Goal: Task Accomplishment & Management: Complete application form

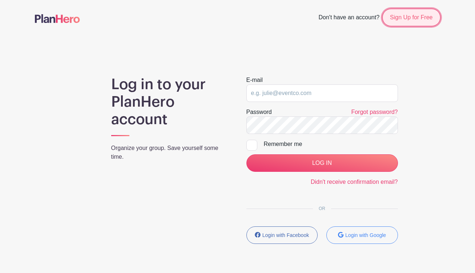
click at [400, 17] on link "Sign Up for Free" at bounding box center [412, 17] width 58 height 17
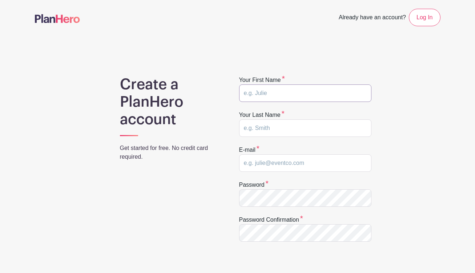
click at [296, 91] on input "text" at bounding box center [305, 92] width 132 height 17
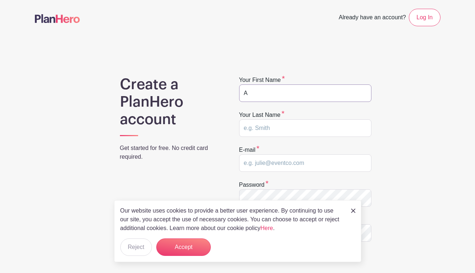
type input "A"
click at [277, 127] on input "text" at bounding box center [305, 127] width 132 height 17
type input "B"
click at [270, 164] on input "email" at bounding box center [305, 162] width 132 height 17
type input "jpfarrell77+ab@gmail.com"
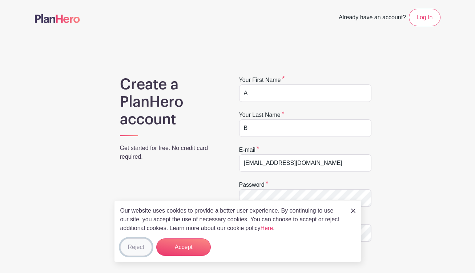
click at [143, 246] on button "Reject" at bounding box center [136, 246] width 32 height 17
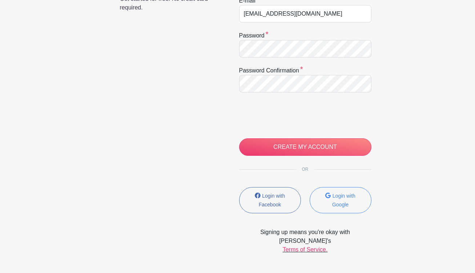
scroll to position [159, 0]
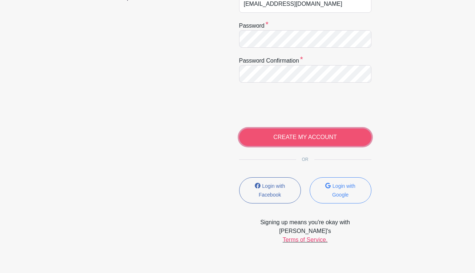
click at [312, 140] on input "CREATE MY ACCOUNT" at bounding box center [305, 136] width 132 height 17
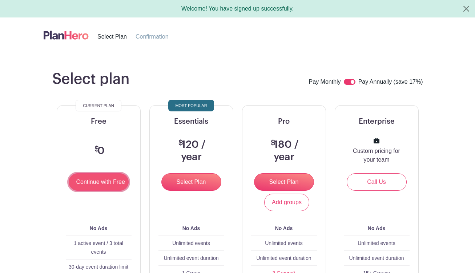
click at [83, 180] on input "Continue with Free" at bounding box center [99, 181] width 60 height 17
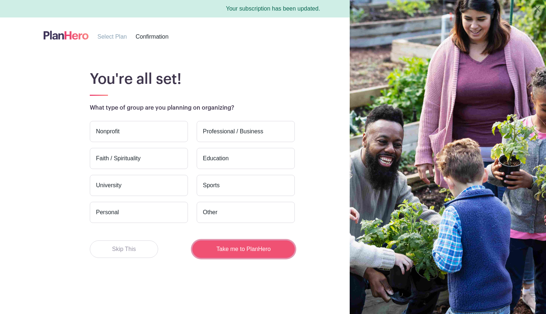
click at [242, 250] on button "Take me to PlanHero" at bounding box center [243, 248] width 103 height 17
